Goal: Information Seeking & Learning: Learn about a topic

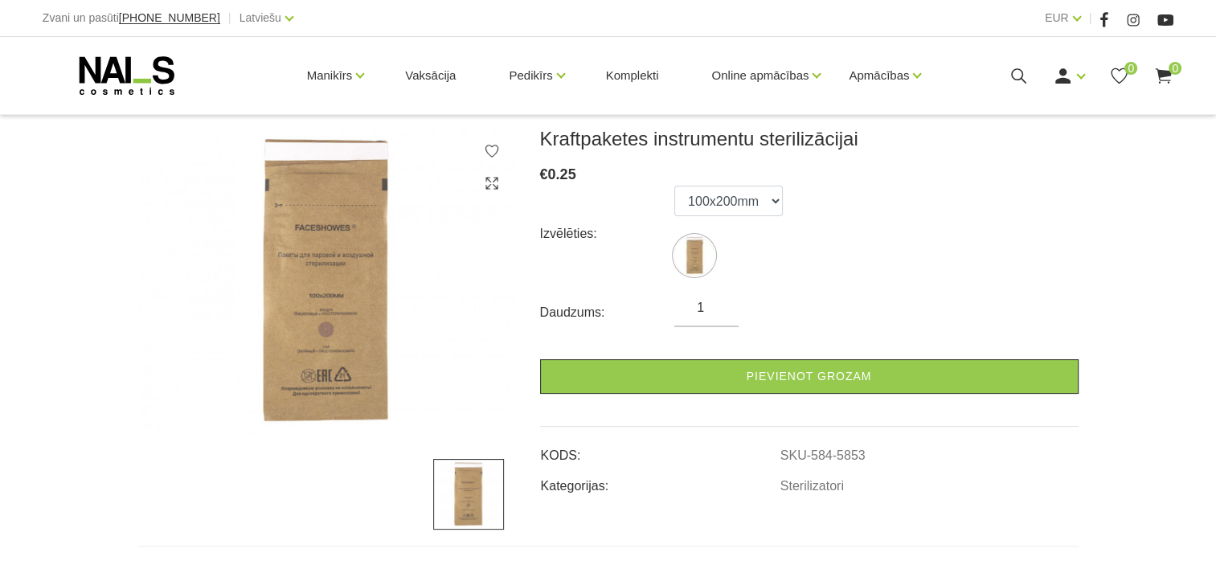
scroll to position [241, 0]
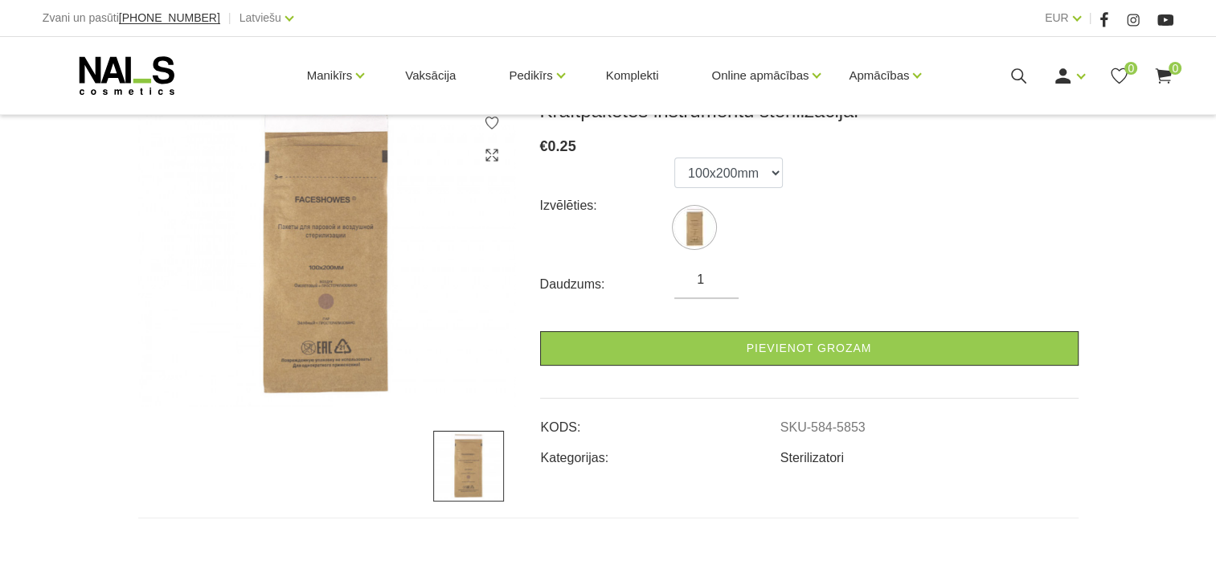
click at [800, 463] on link "Sterilizatori" at bounding box center [813, 458] width 64 height 14
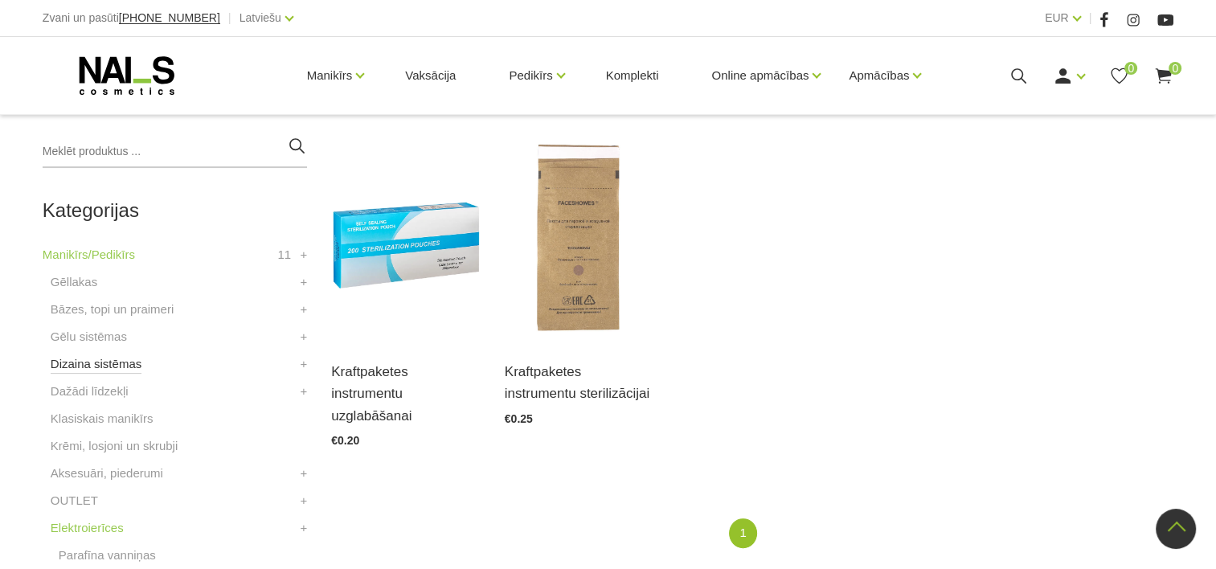
scroll to position [402, 0]
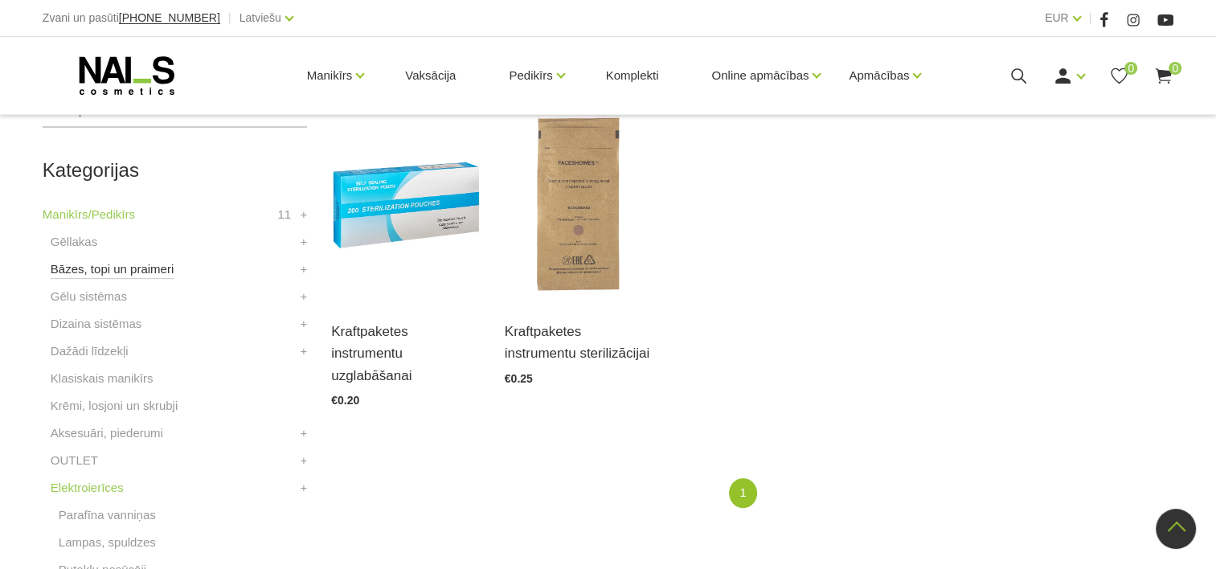
click at [73, 268] on link "Bāzes, topi un praimeri" at bounding box center [112, 269] width 123 height 19
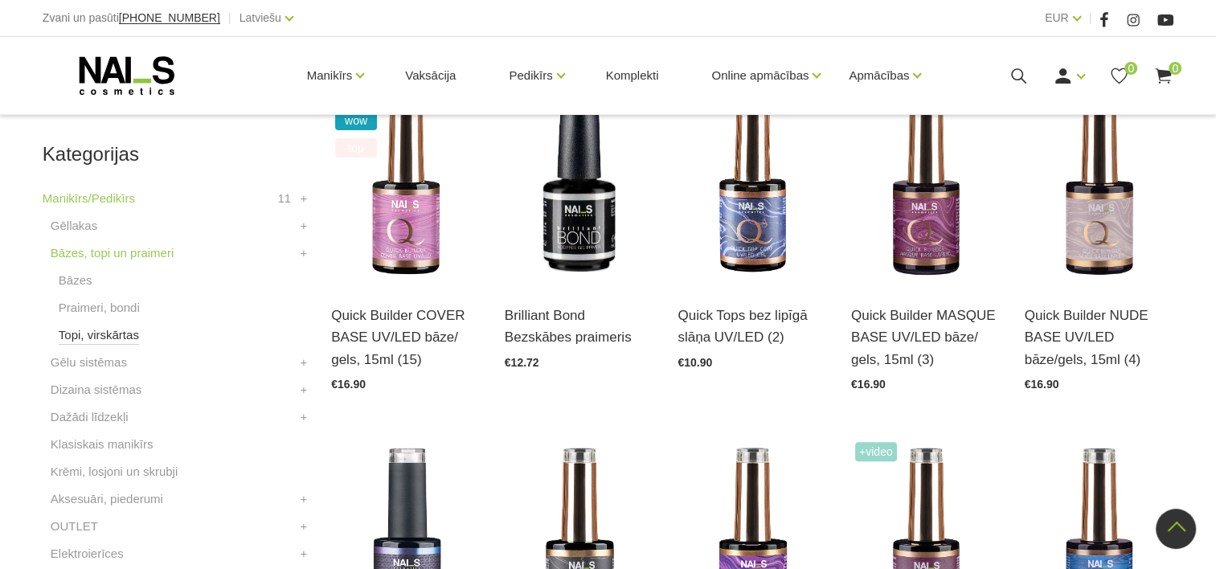
scroll to position [322, 0]
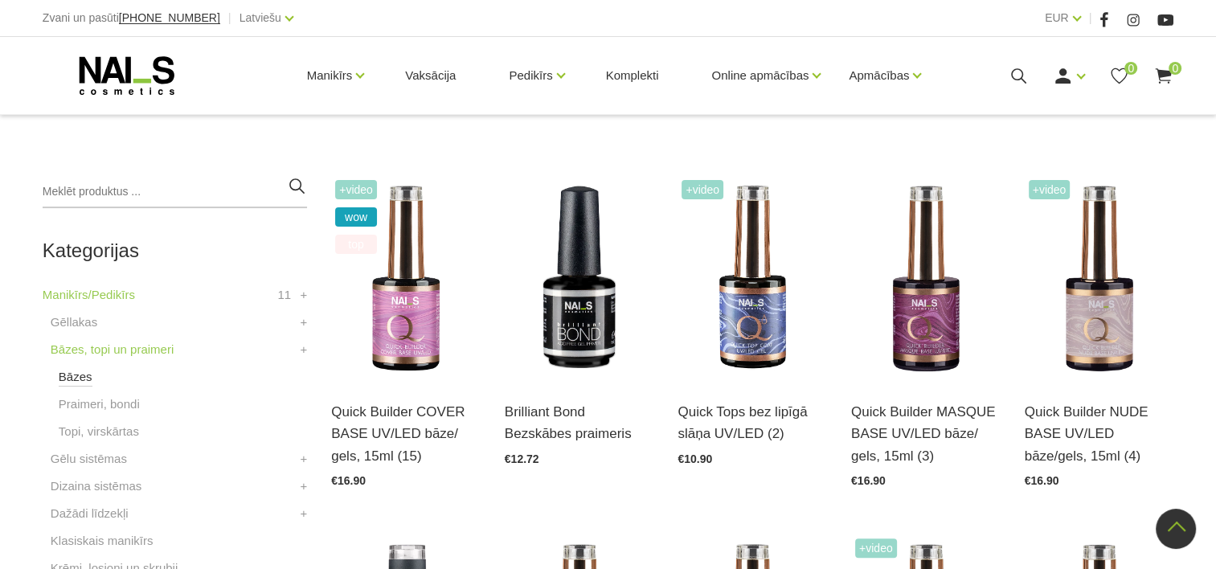
click at [80, 374] on link "Bāzes" at bounding box center [76, 376] width 34 height 19
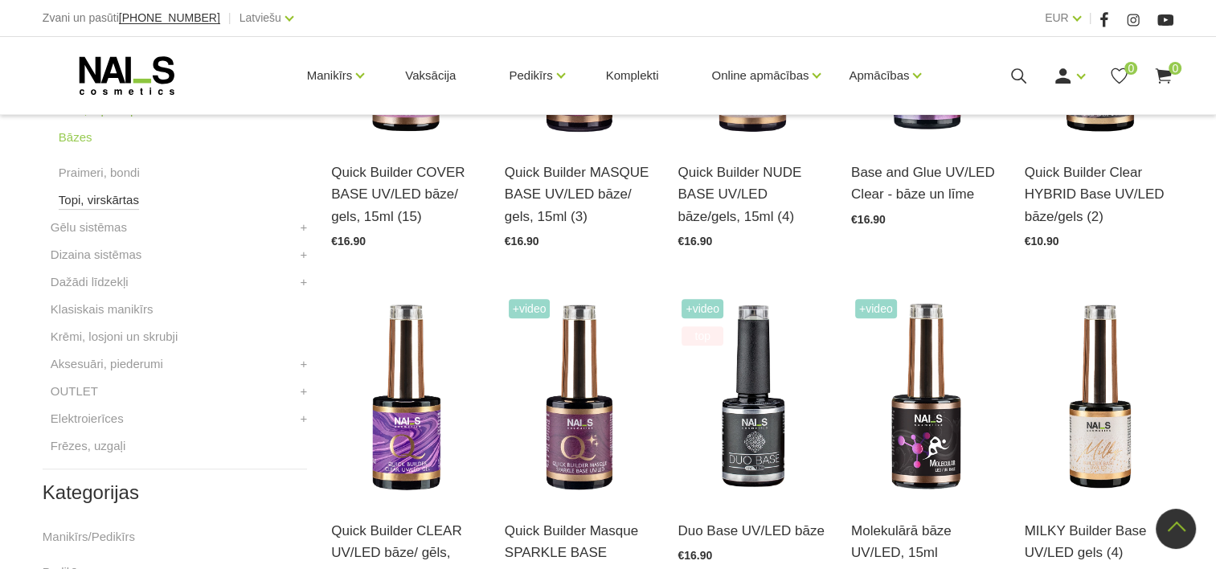
scroll to position [563, 0]
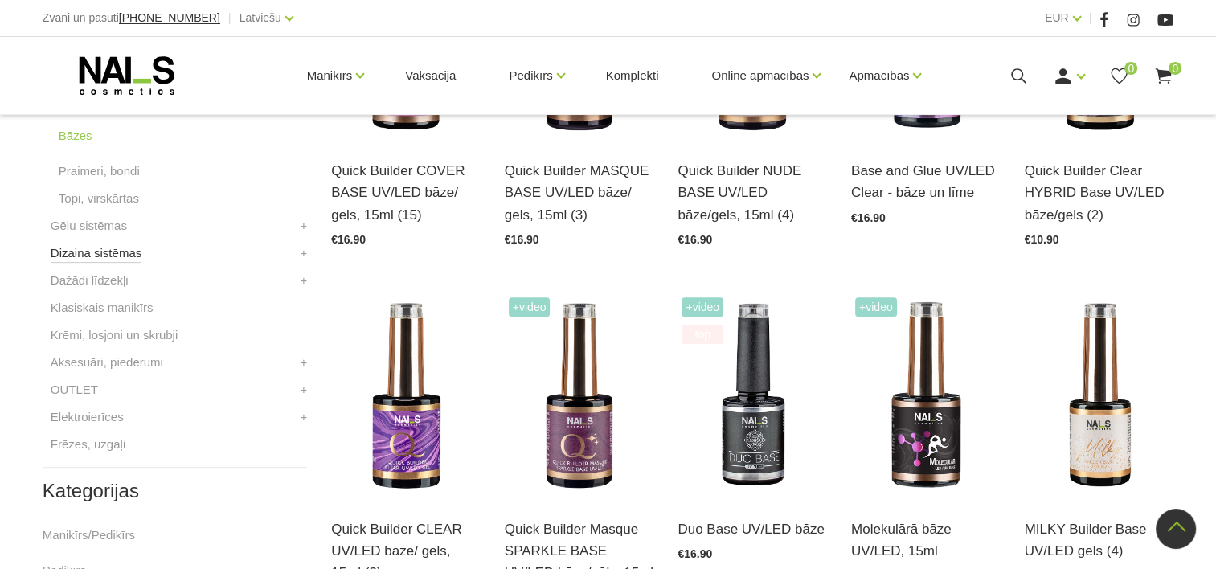
click at [93, 257] on link "Dizaina sistēmas" at bounding box center [96, 253] width 91 height 19
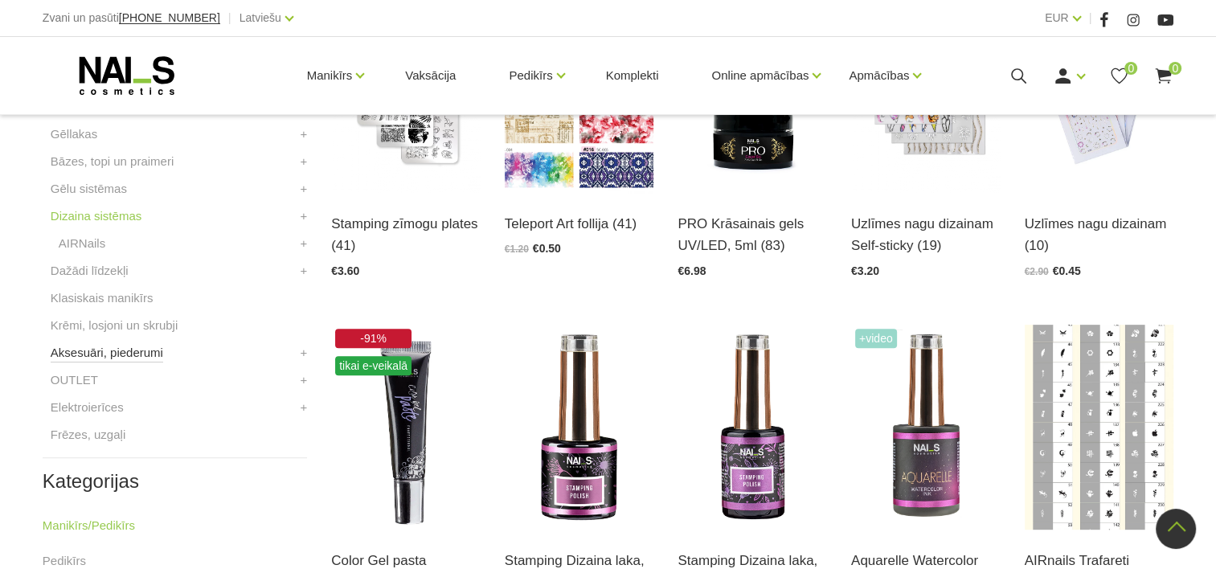
scroll to position [482, 0]
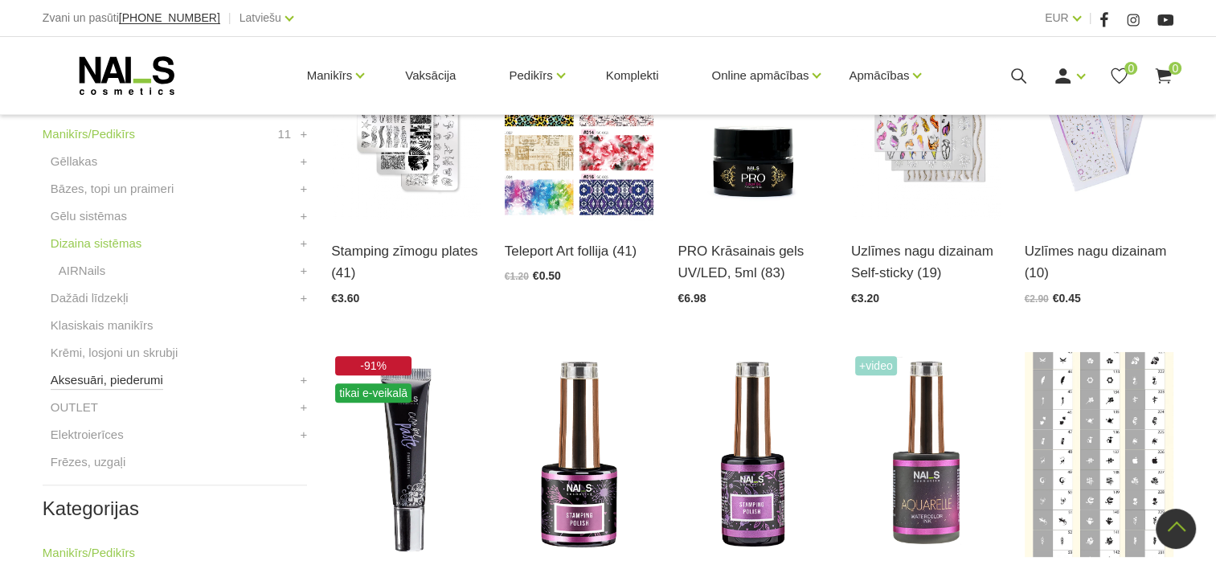
click at [122, 382] on link "Aksesuāri, piederumi" at bounding box center [107, 380] width 113 height 19
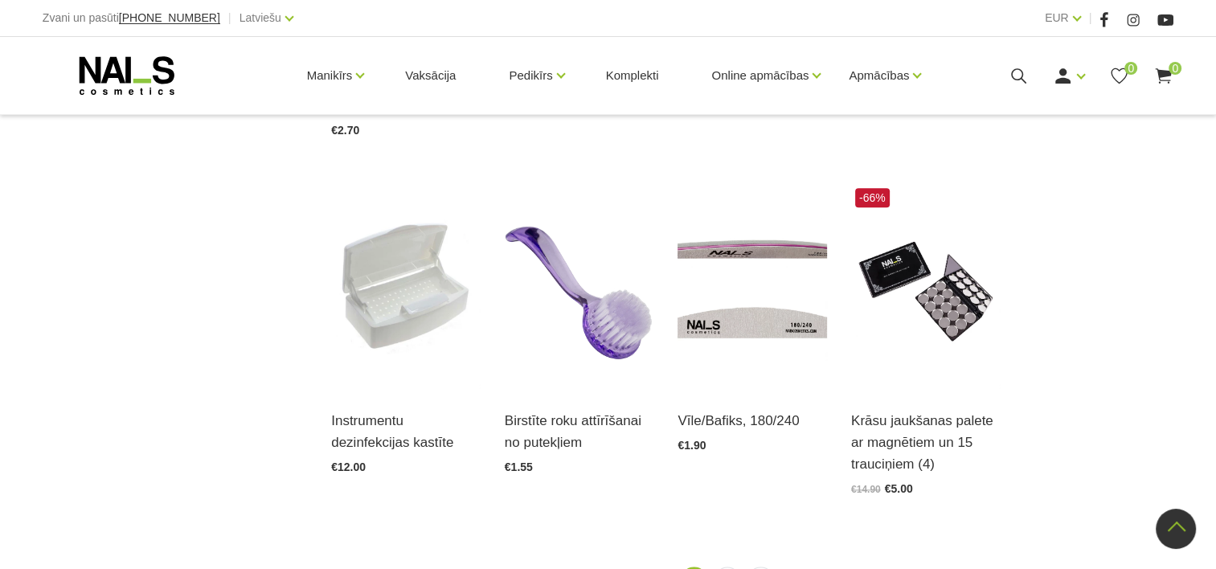
scroll to position [1849, 0]
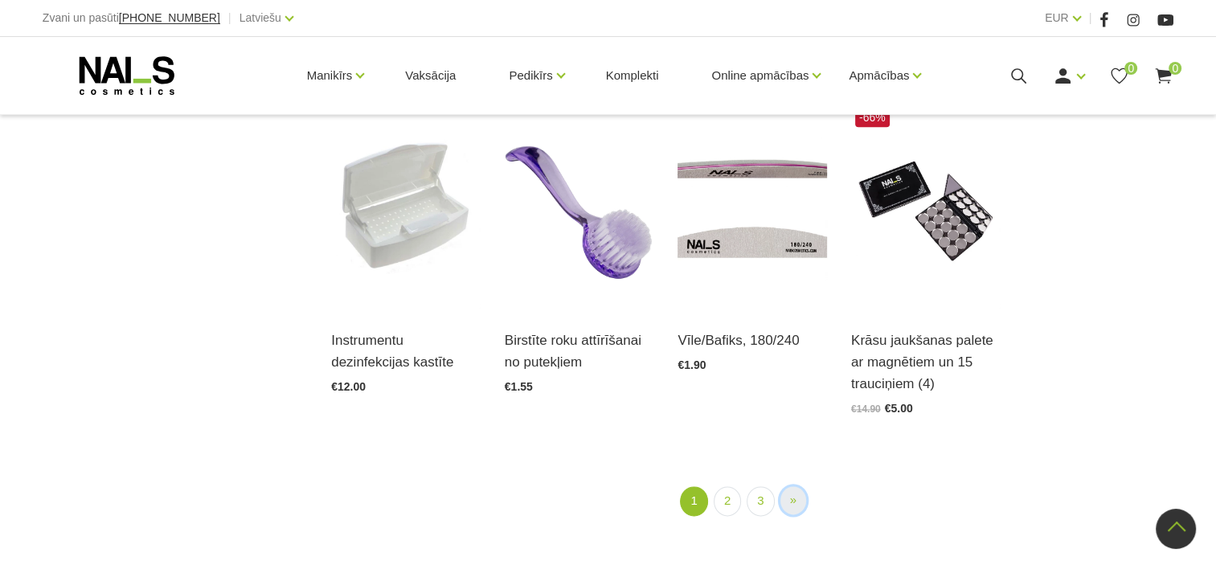
click at [791, 493] on span "»" at bounding box center [793, 500] width 6 height 14
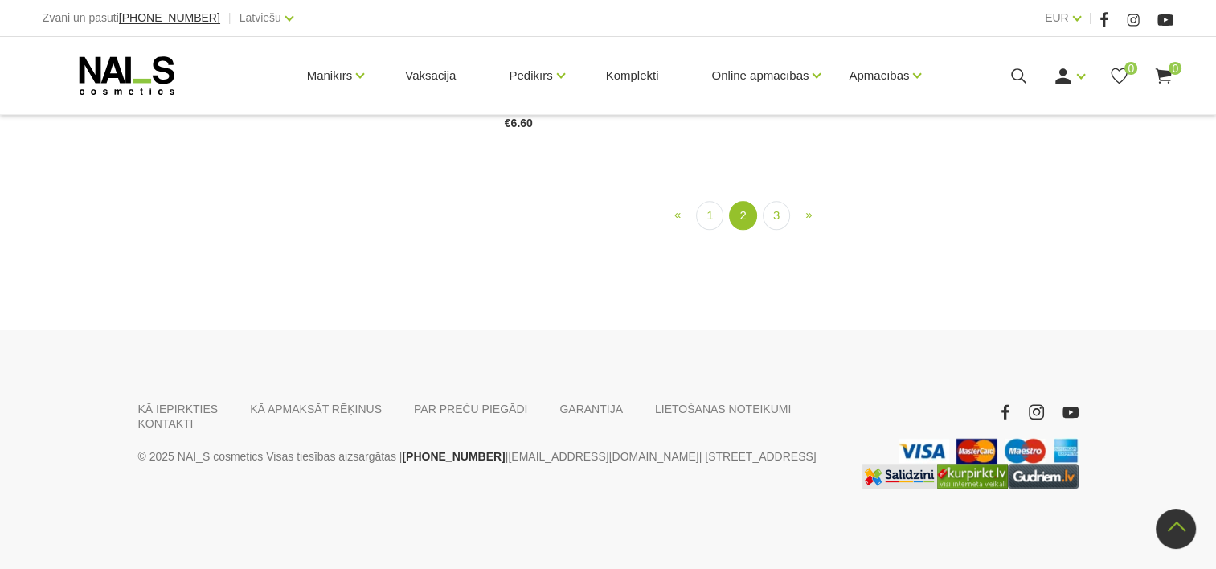
scroll to position [1855, 0]
click at [770, 231] on link "3" at bounding box center [776, 216] width 27 height 30
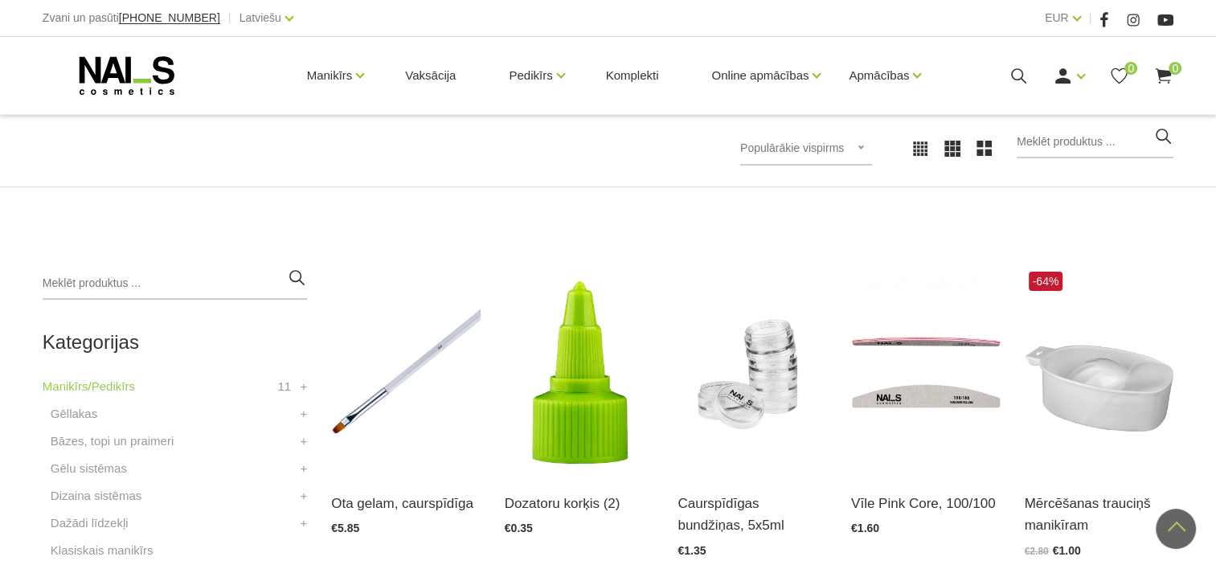
scroll to position [167, 0]
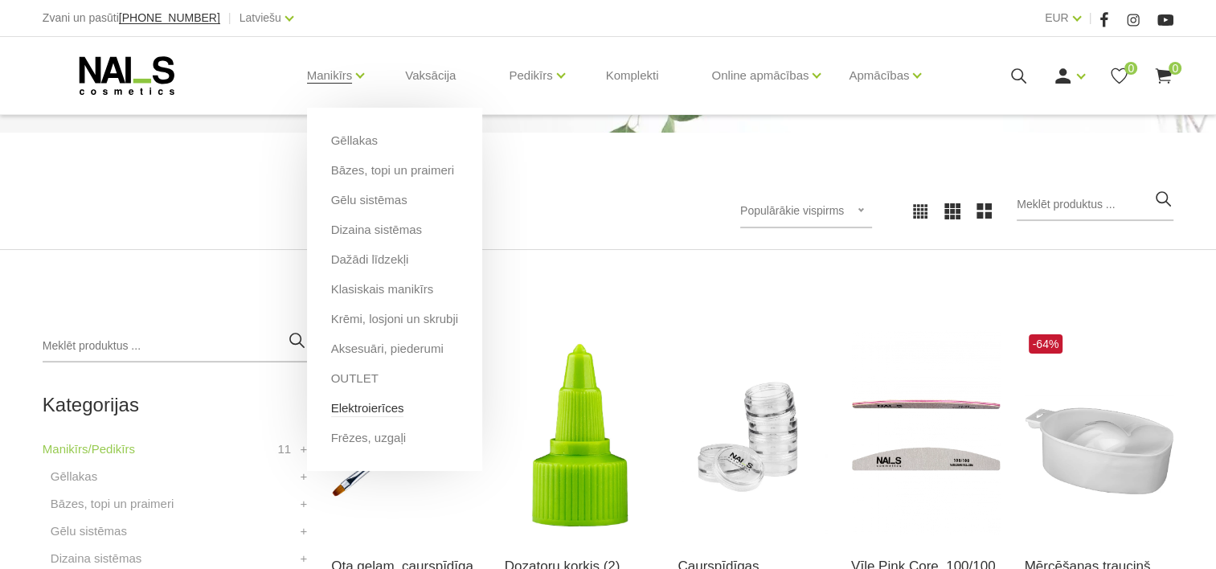
click at [356, 411] on link "Elektroierīces" at bounding box center [367, 409] width 73 height 18
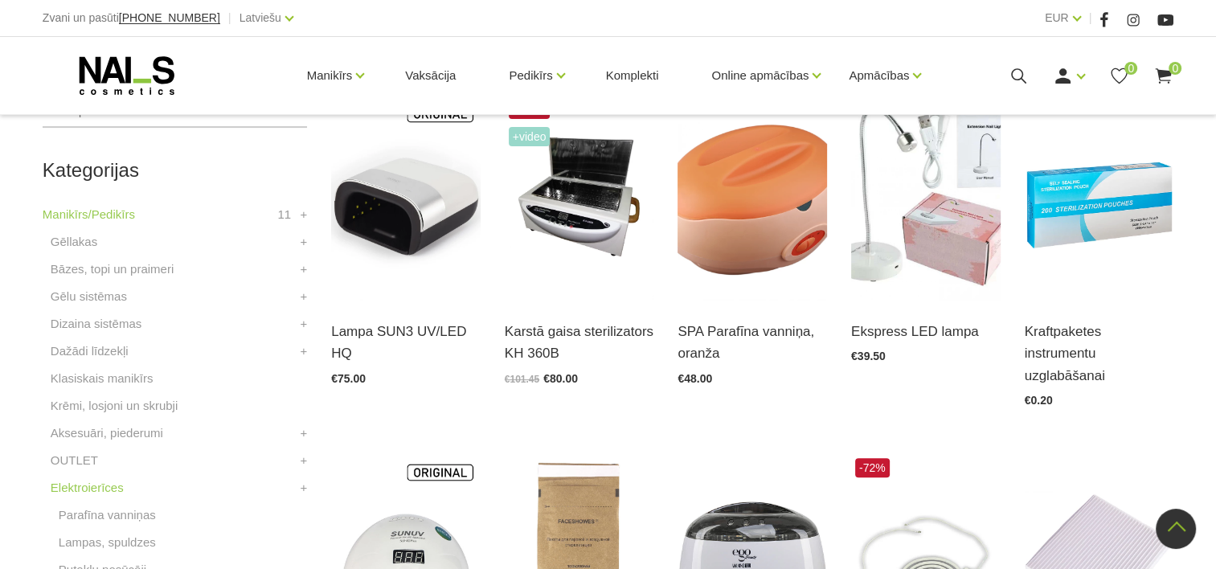
scroll to position [322, 0]
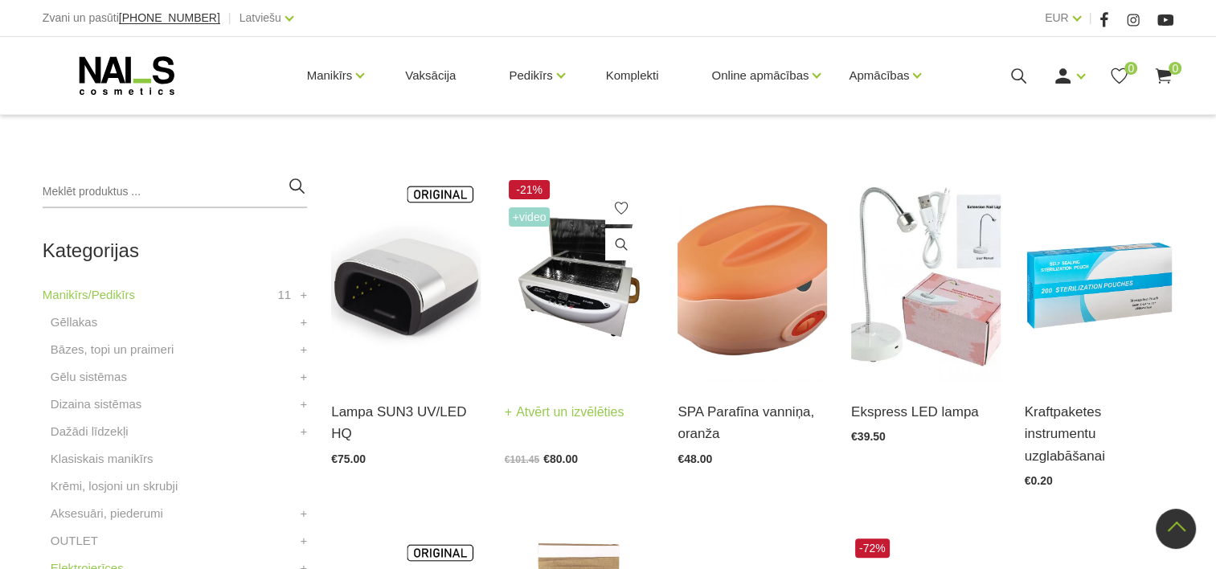
click at [547, 265] on img at bounding box center [580, 278] width 150 height 205
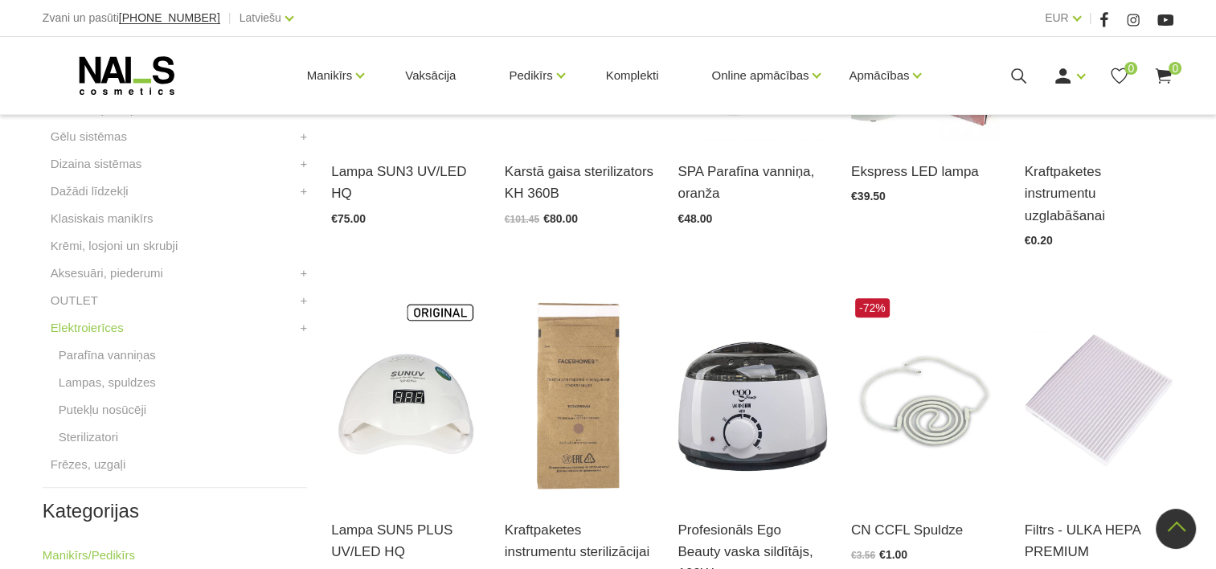
scroll to position [724, 0]
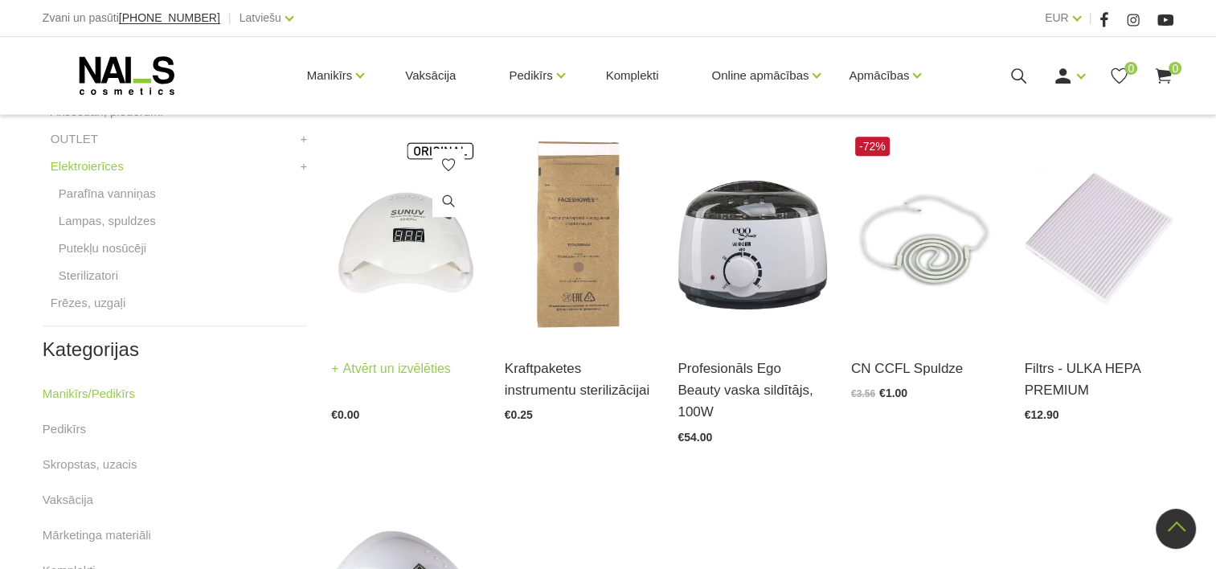
click at [392, 301] on img at bounding box center [406, 235] width 150 height 205
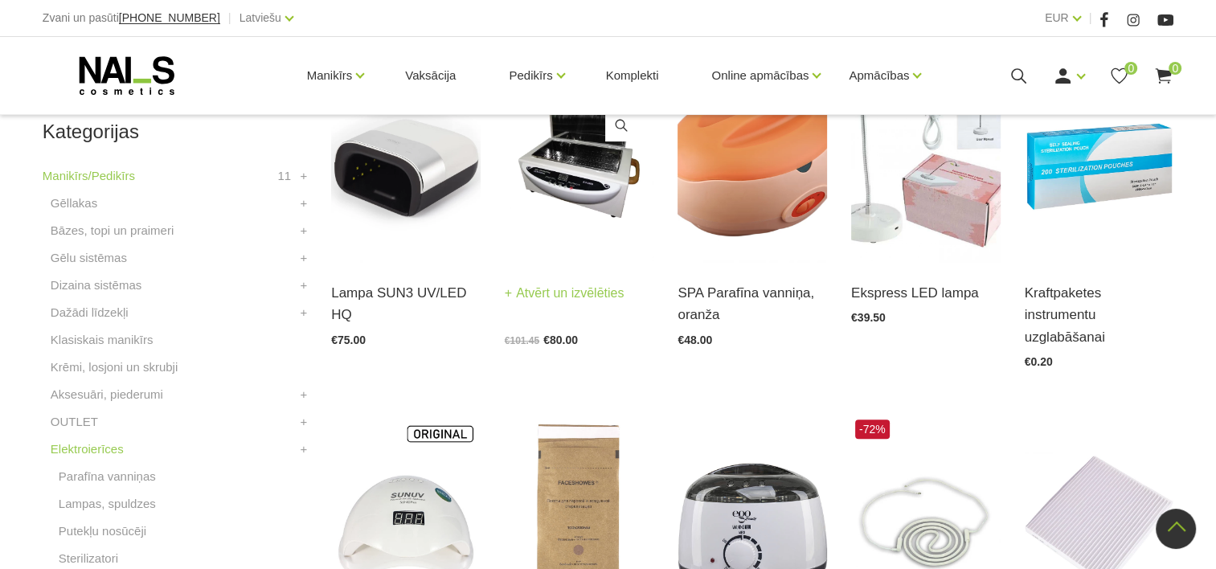
scroll to position [402, 0]
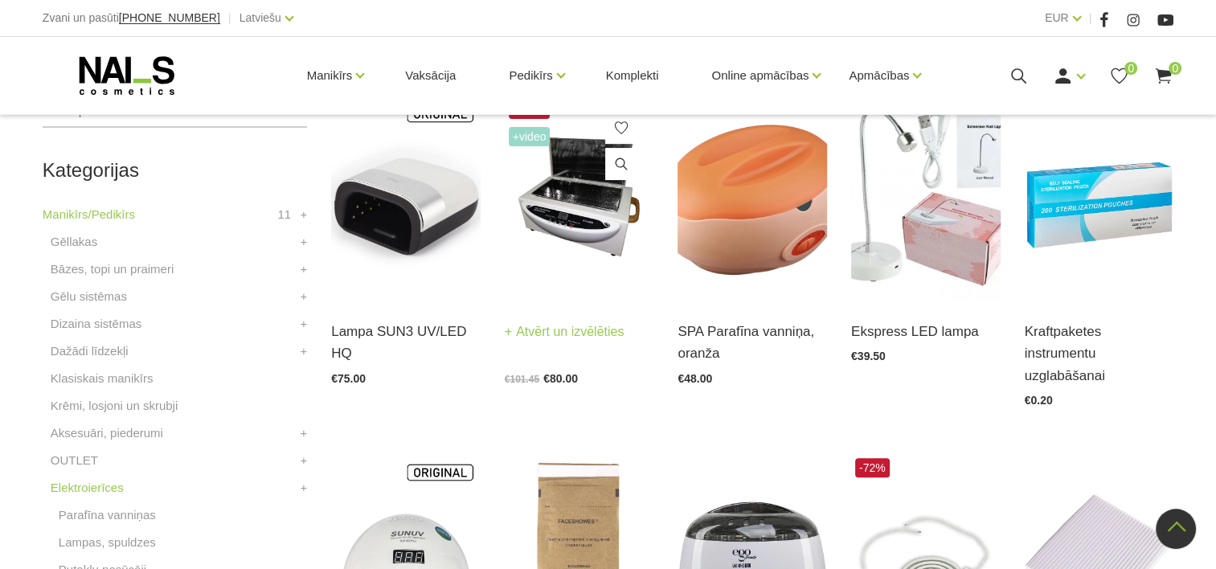
click at [588, 185] on img at bounding box center [580, 198] width 150 height 205
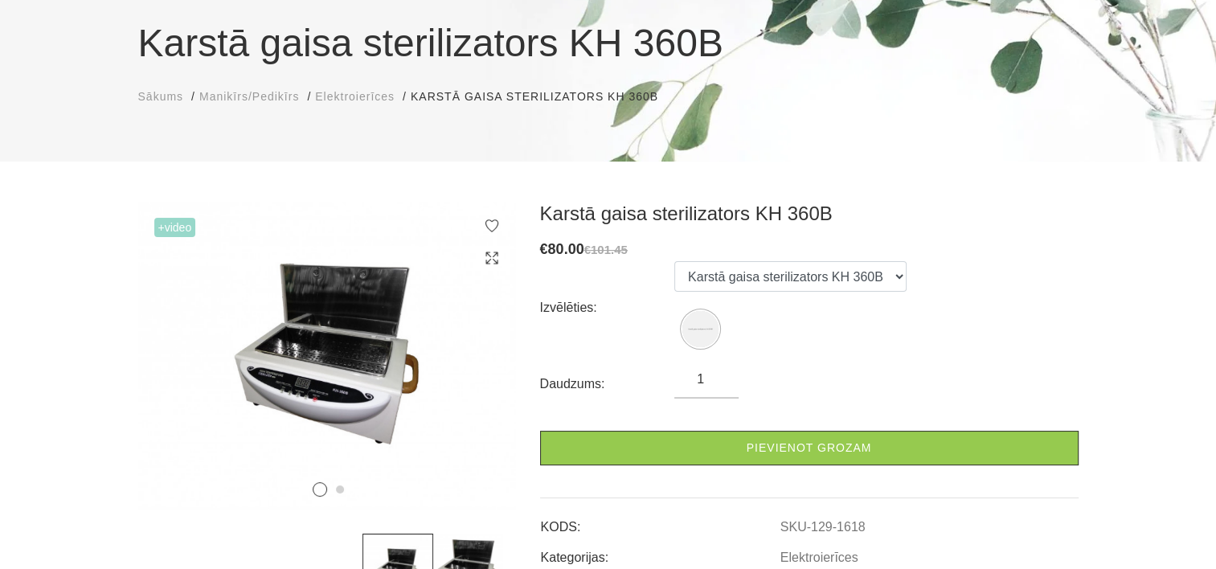
scroll to position [161, 0]
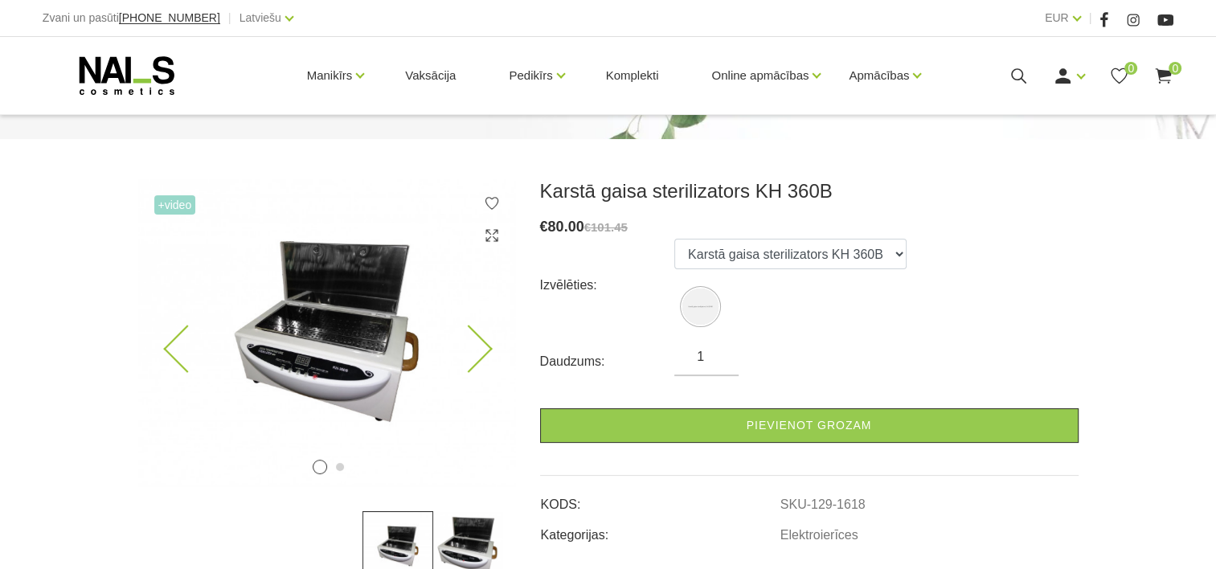
click at [462, 336] on icon at bounding box center [468, 349] width 47 height 47
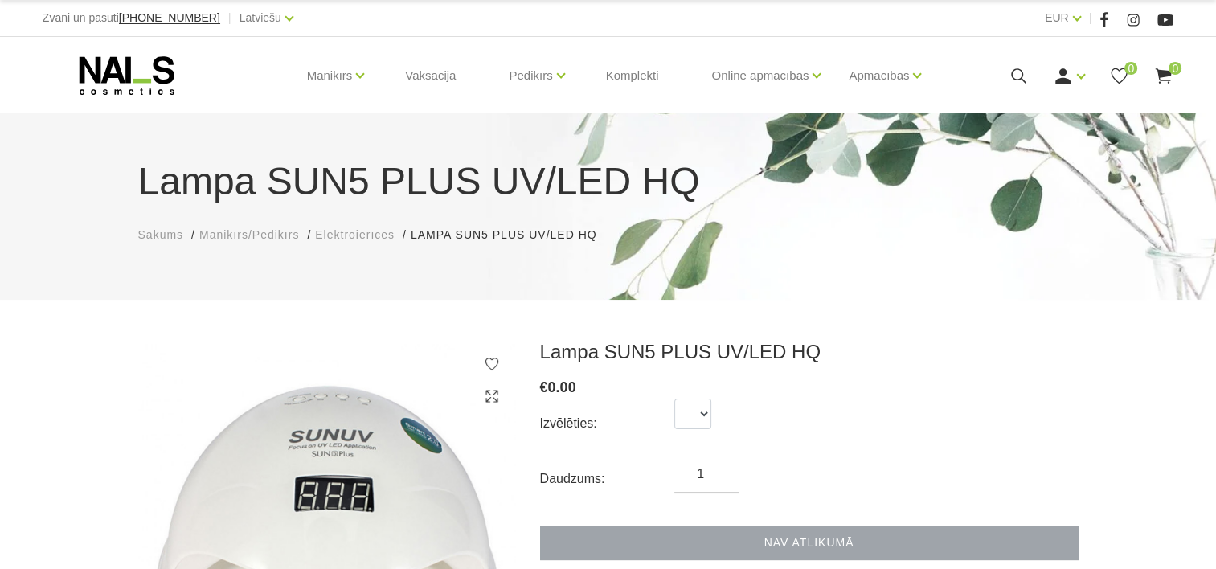
scroll to position [161, 0]
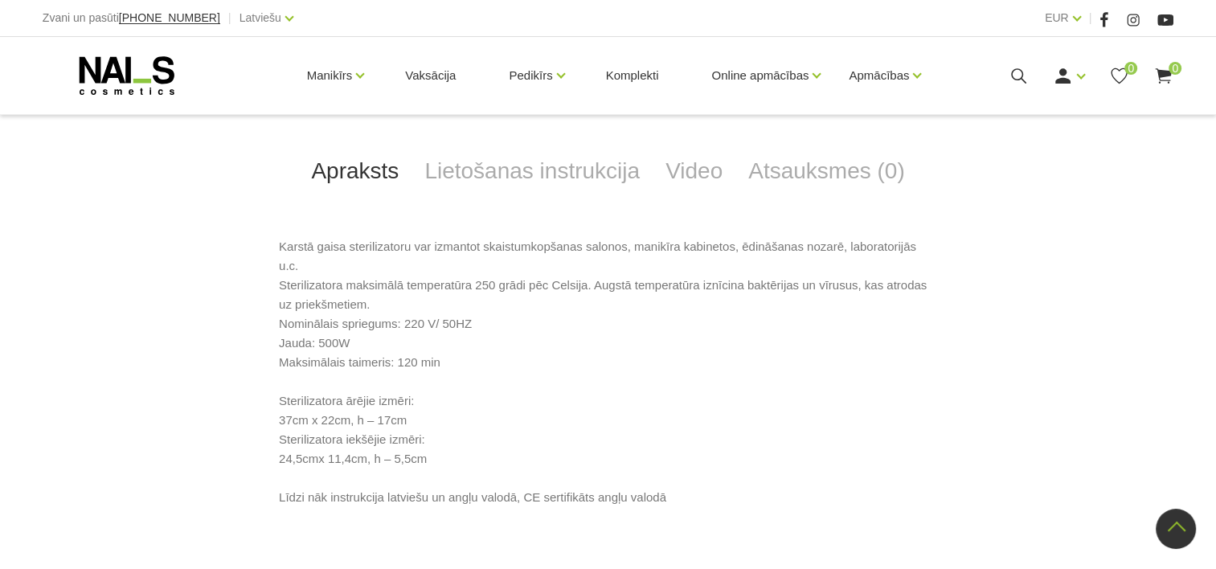
scroll to position [724, 0]
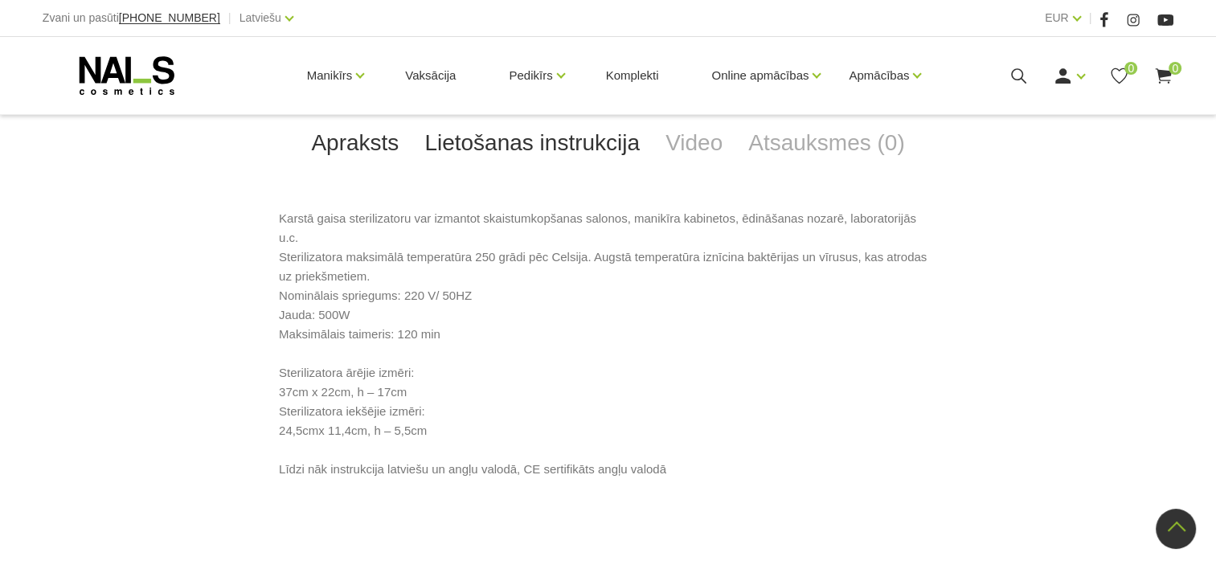
click at [605, 152] on link "Lietošanas instrukcija" at bounding box center [532, 143] width 241 height 53
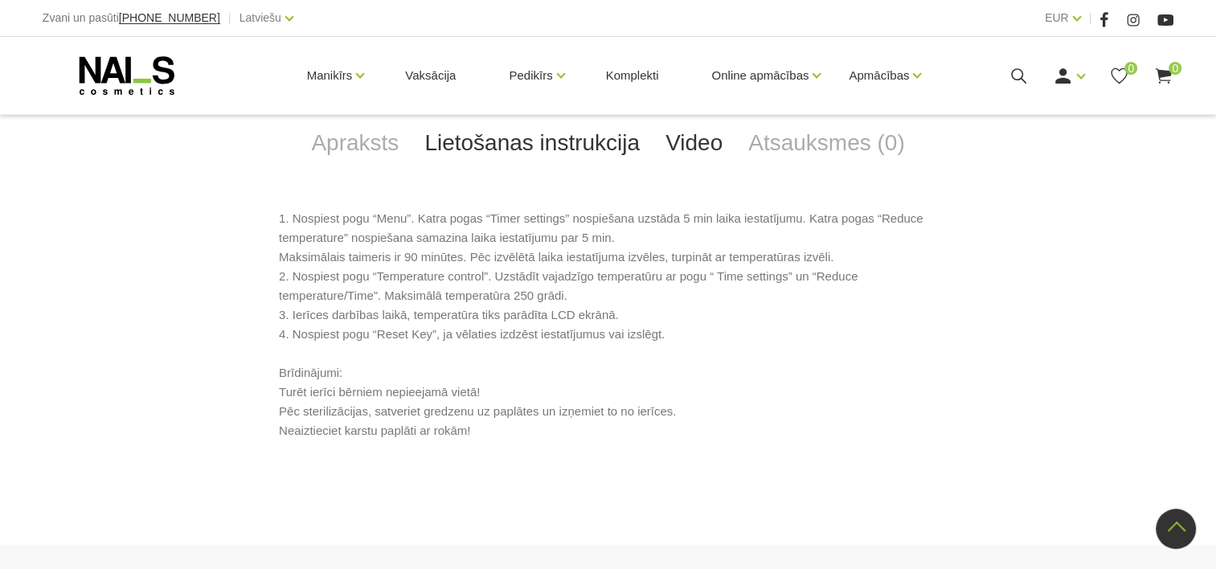
click at [708, 146] on link "Video" at bounding box center [694, 143] width 83 height 53
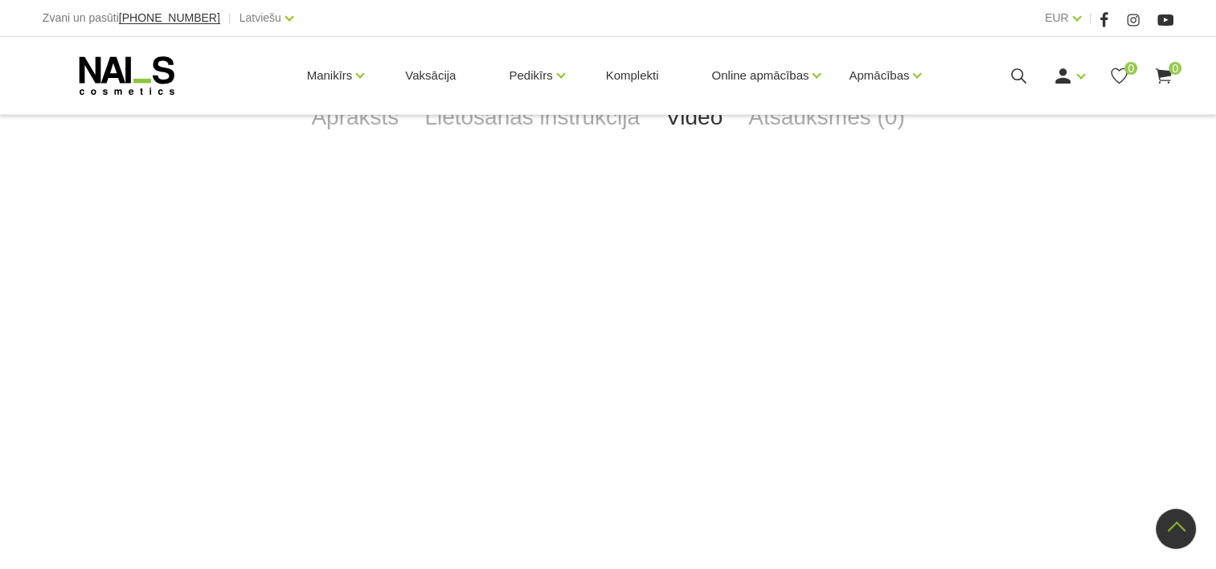
scroll to position [563, 0]
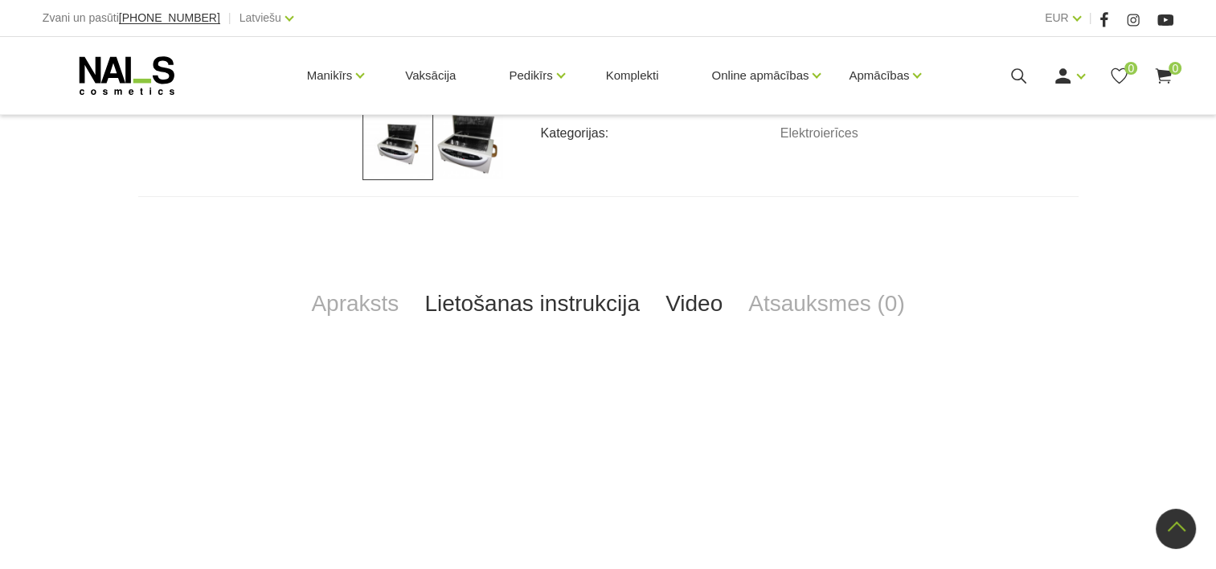
click at [523, 302] on link "Lietošanas instrukcija" at bounding box center [532, 303] width 241 height 53
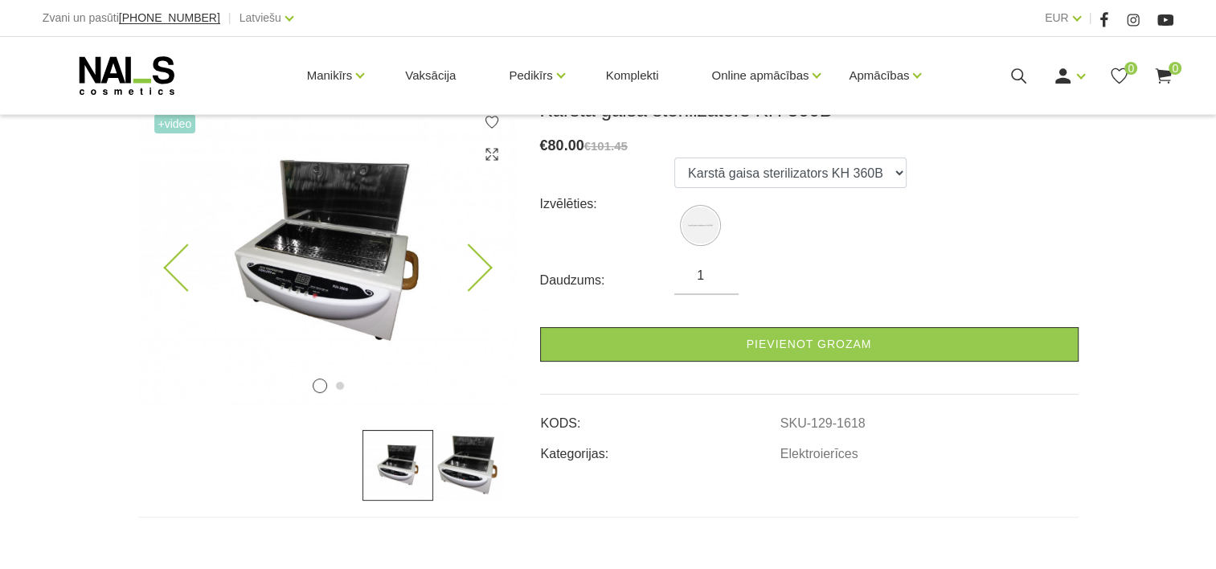
scroll to position [215, 0]
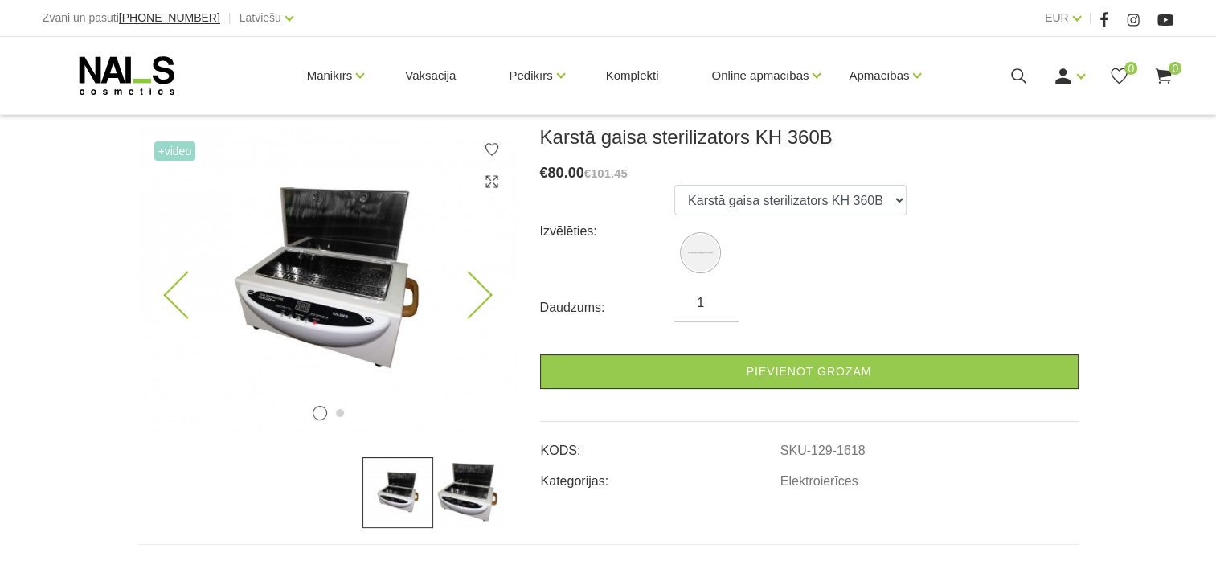
click at [463, 279] on icon at bounding box center [468, 295] width 47 height 47
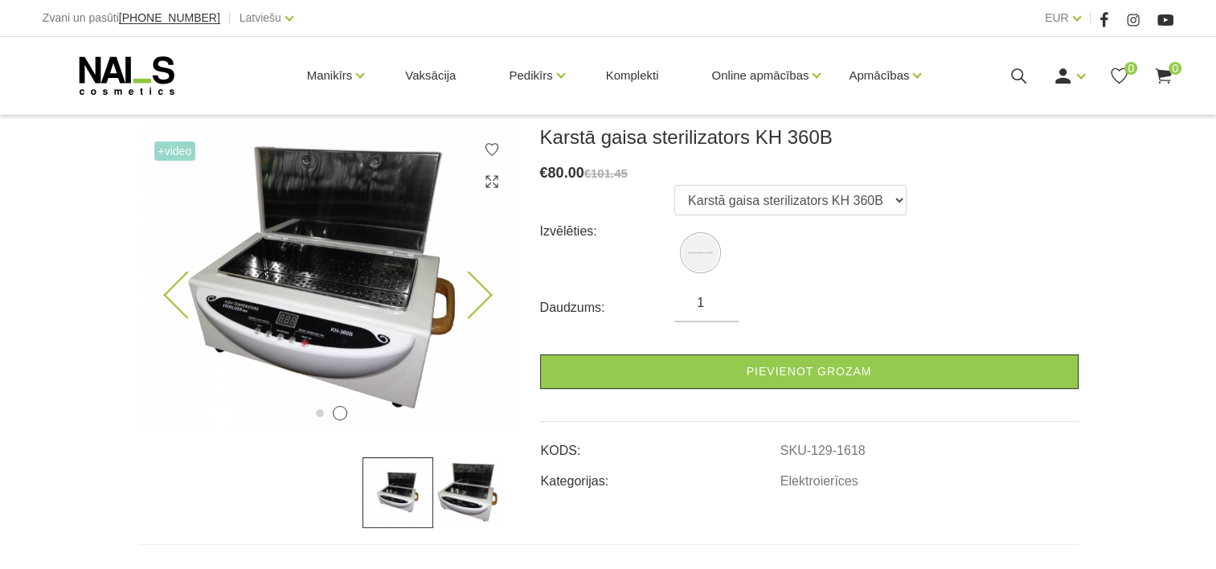
click at [474, 276] on img at bounding box center [327, 279] width 378 height 308
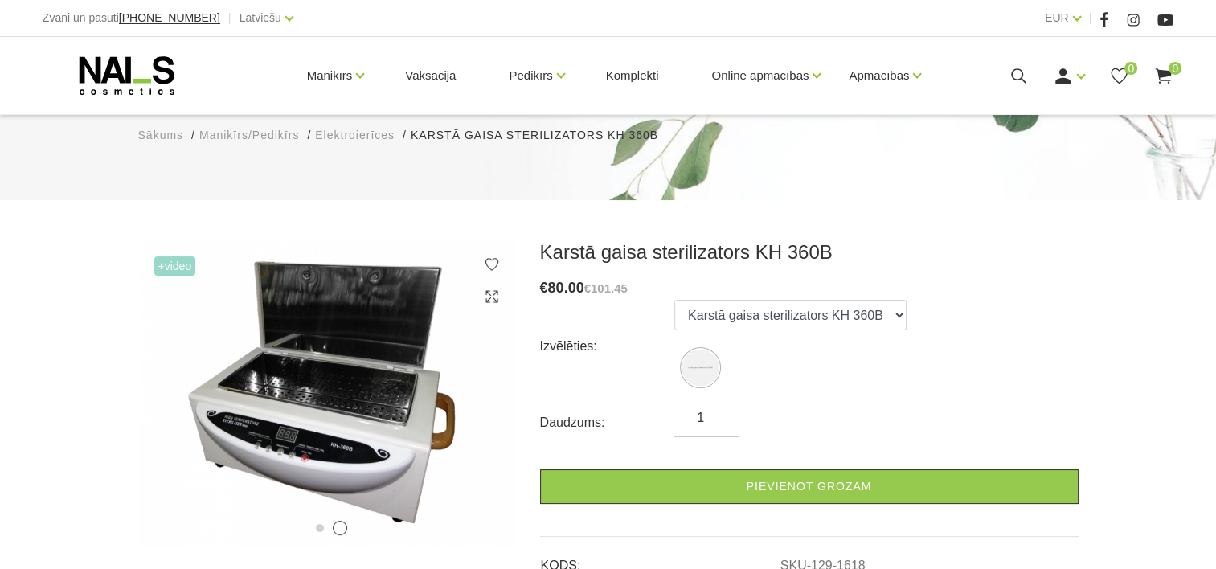
scroll to position [54, 0]
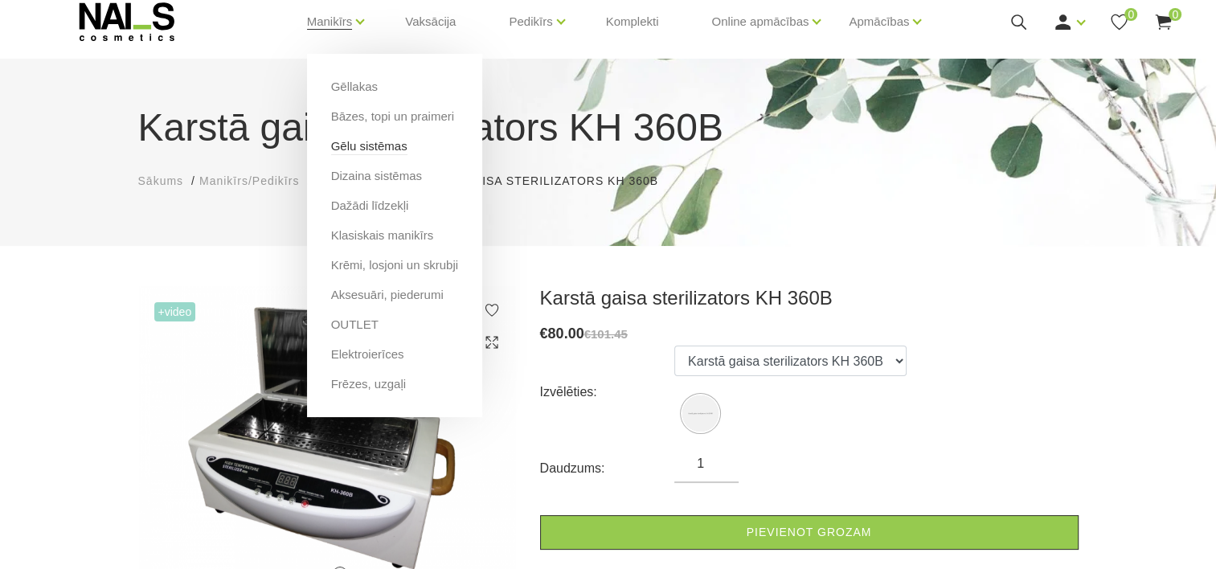
click at [354, 148] on link "Gēlu sistēmas" at bounding box center [369, 146] width 76 height 18
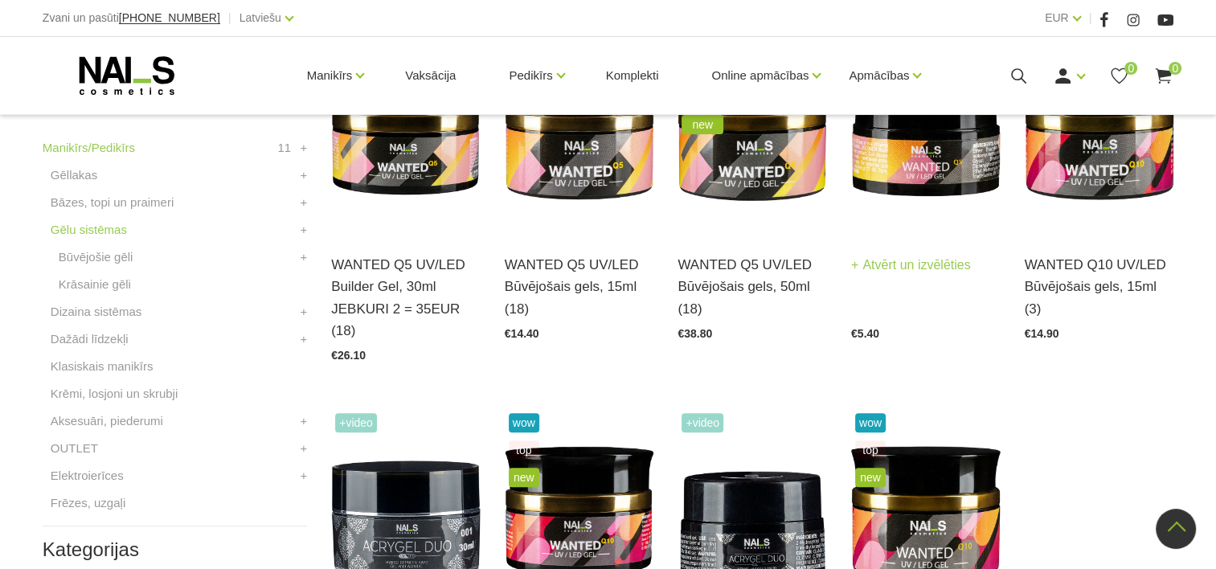
scroll to position [322, 0]
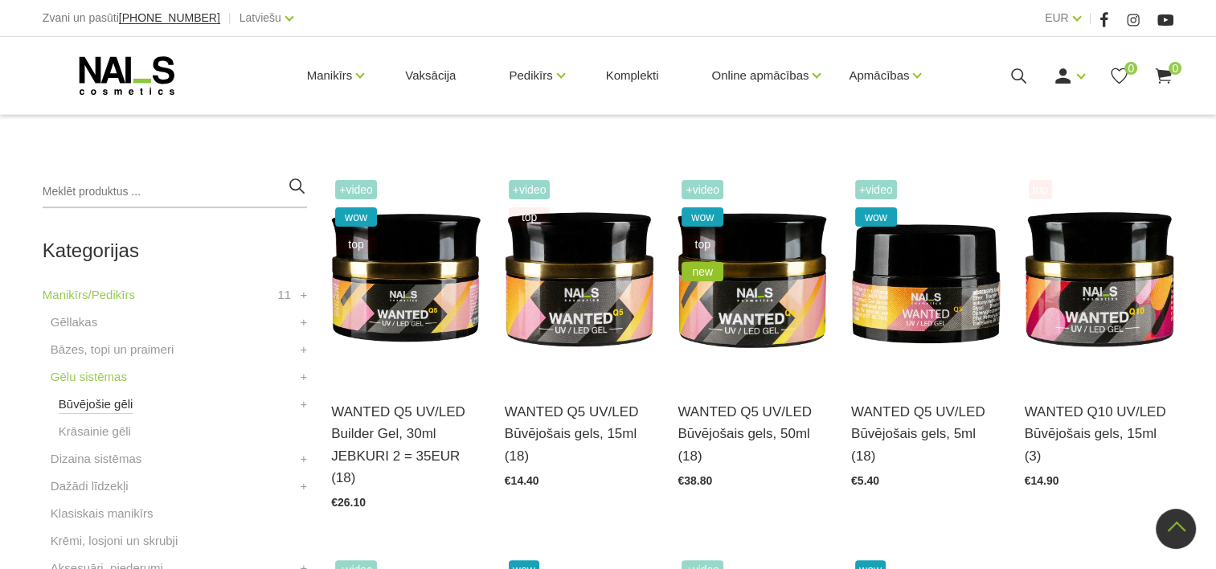
click at [101, 408] on link "Būvējošie gēli" at bounding box center [96, 404] width 75 height 19
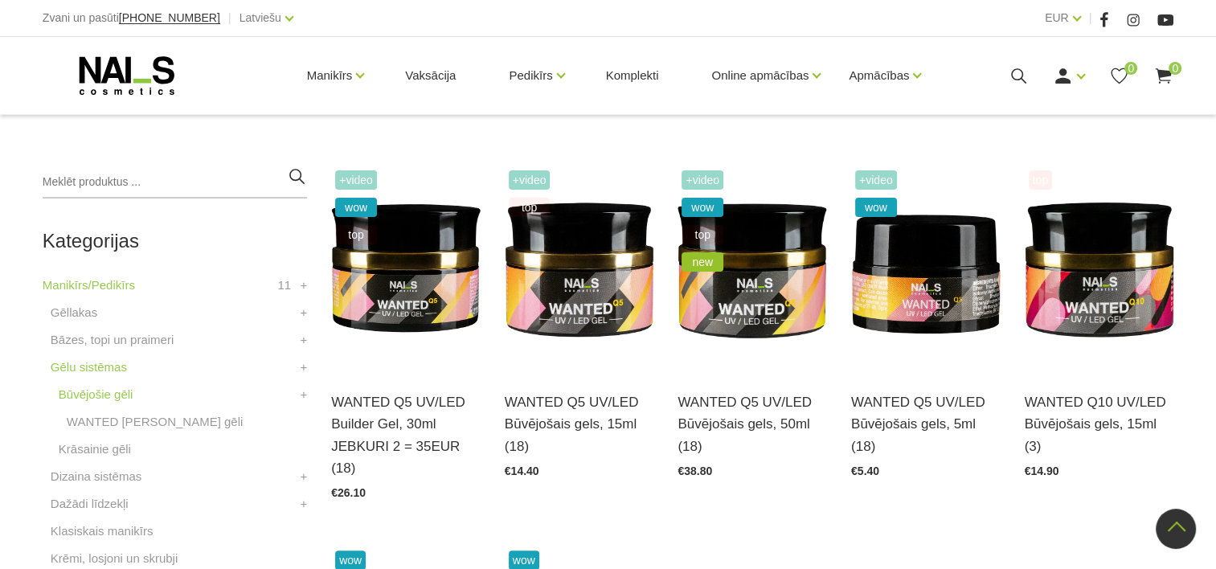
scroll to position [322, 0]
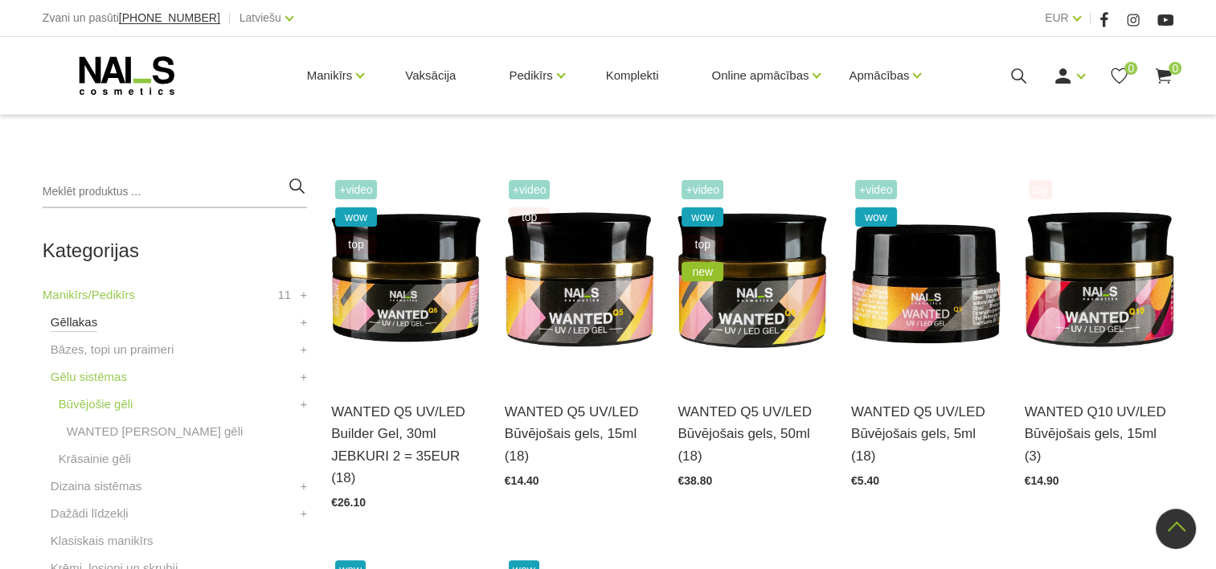
click at [83, 326] on link "Gēllakas" at bounding box center [74, 322] width 47 height 19
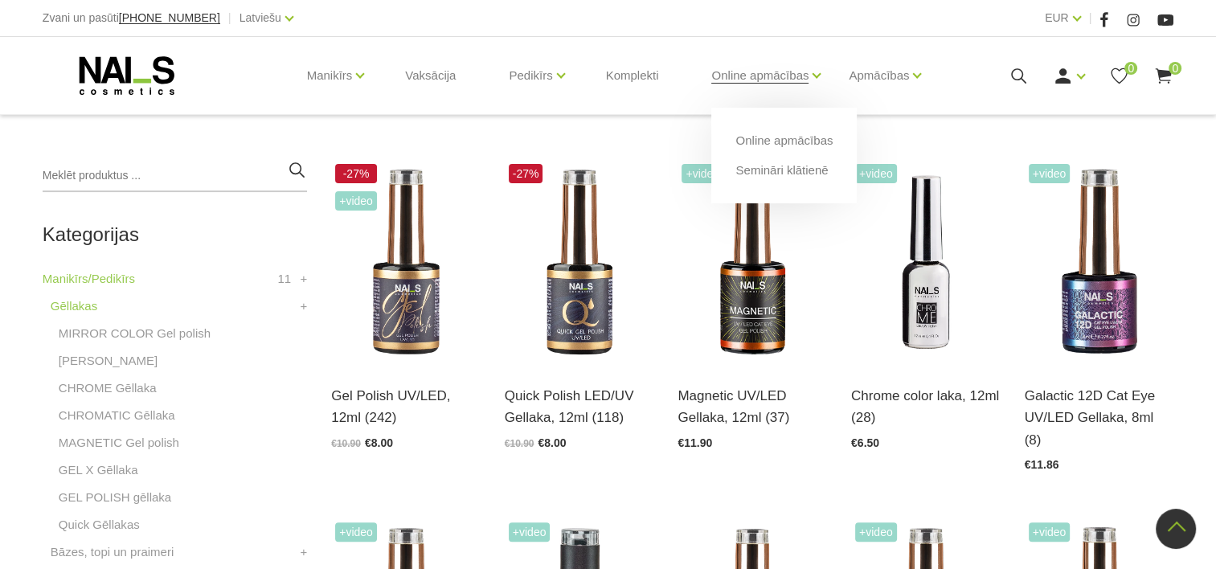
scroll to position [161, 0]
